Goal: Task Accomplishment & Management: Complete application form

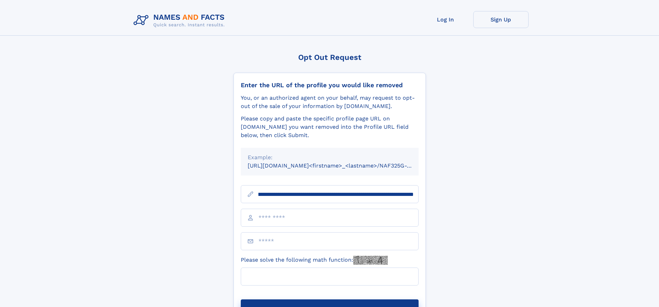
scroll to position [0, 87]
type input "**********"
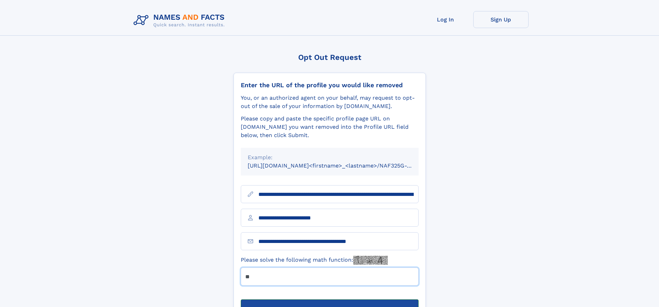
type input "**"
click at [329, 299] on button "Submit Opt Out Request" at bounding box center [330, 310] width 178 height 22
